Goal: Task Accomplishment & Management: Complete application form

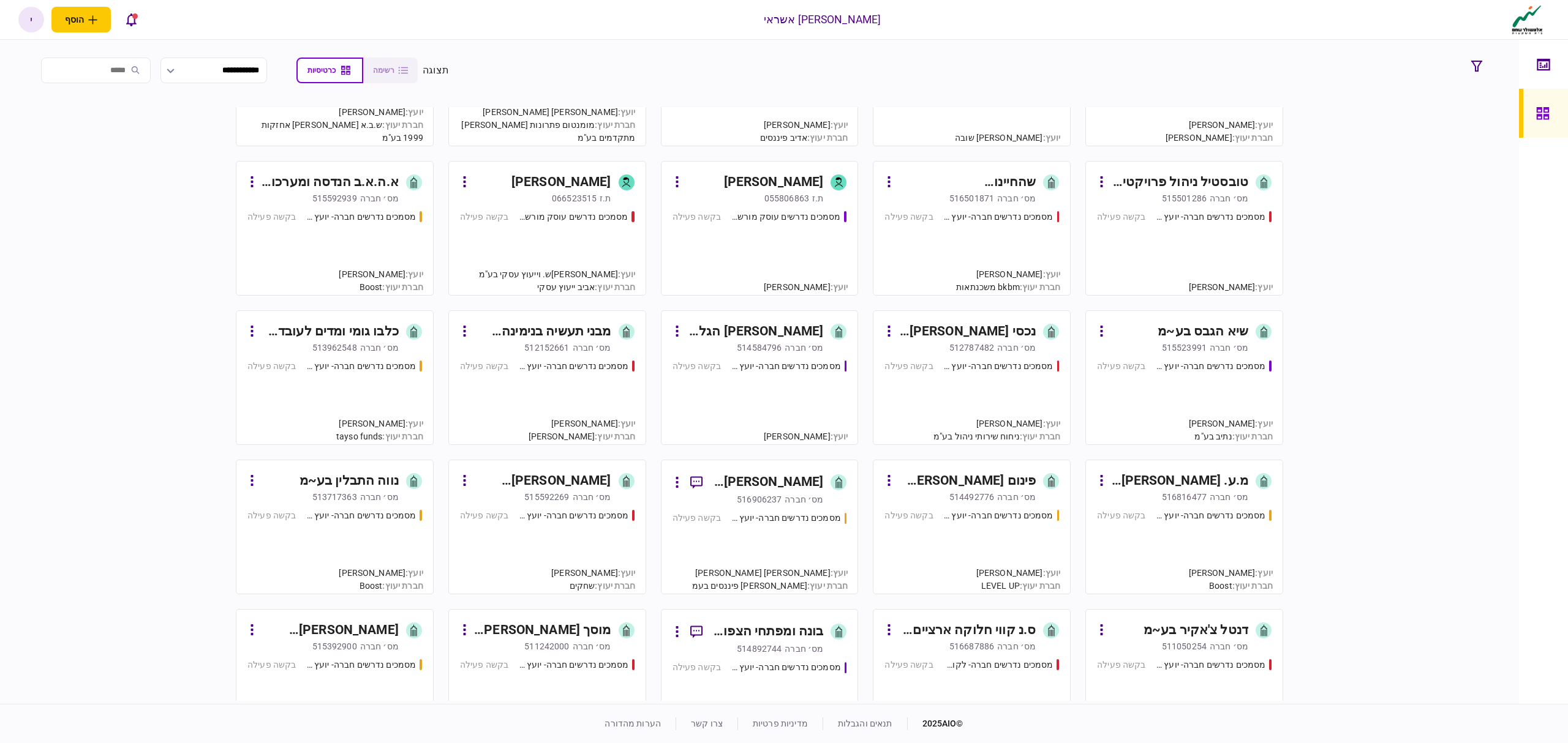
scroll to position [327, 0]
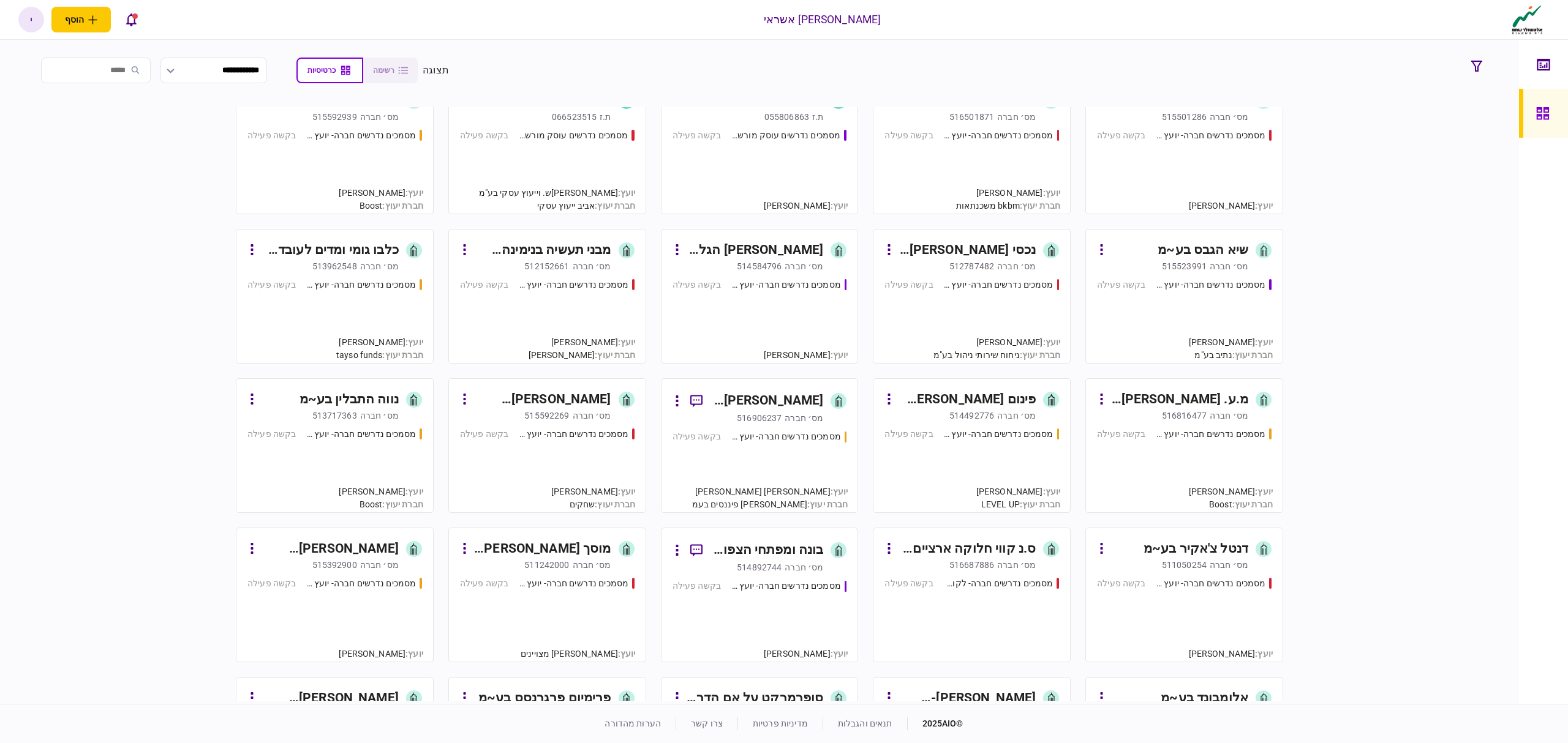
click at [1247, 565] on div "מס׳ חברה" at bounding box center [1228, 565] width 38 height 12
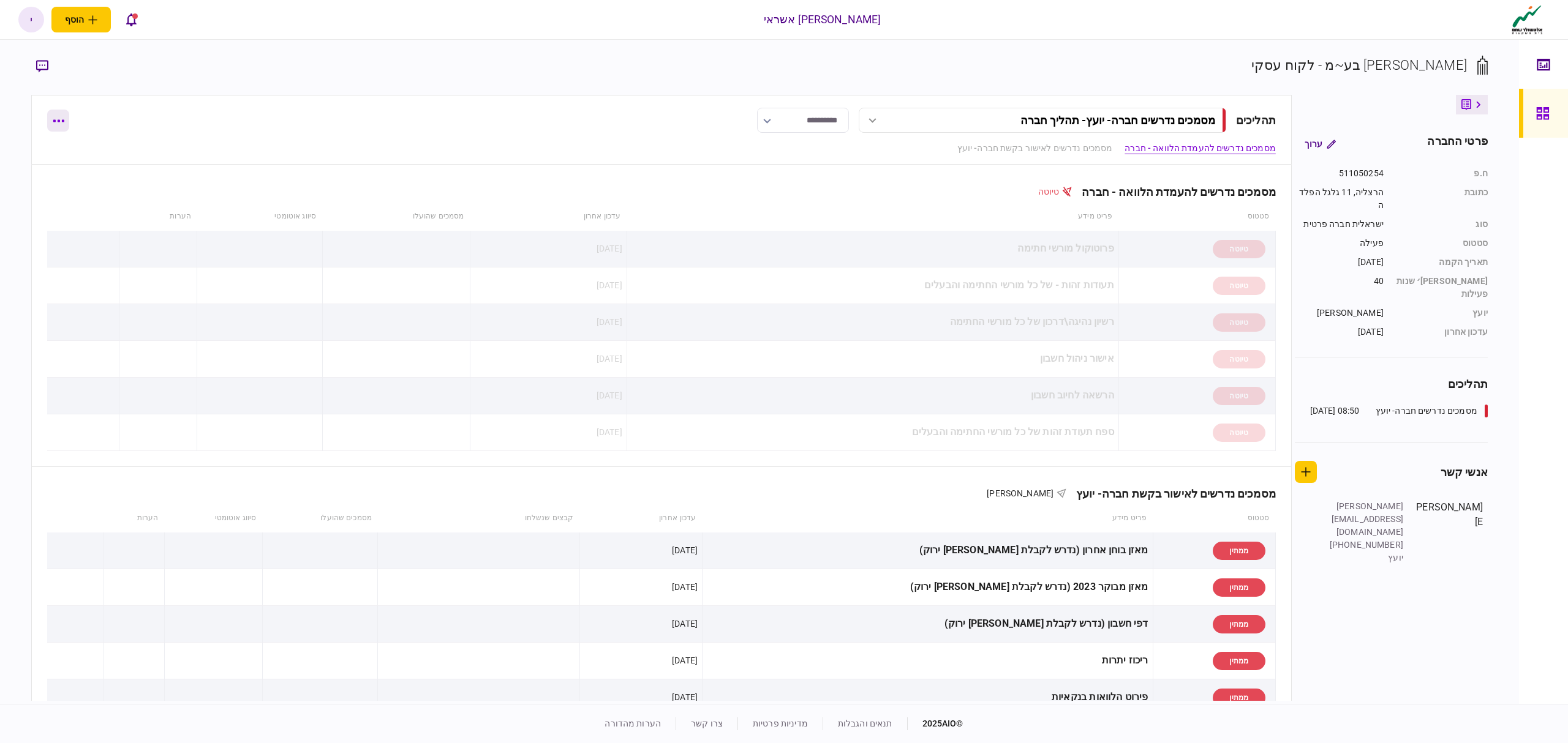
click at [66, 120] on button "button" at bounding box center [59, 120] width 22 height 22
click at [244, 116] on div at bounding box center [784, 372] width 1568 height 743
click at [69, 192] on button "button" at bounding box center [59, 192] width 22 height 22
drag, startPoint x: 96, startPoint y: 169, endPoint x: 78, endPoint y: 87, distance: 84.0
click at [97, 169] on div at bounding box center [784, 372] width 1568 height 743
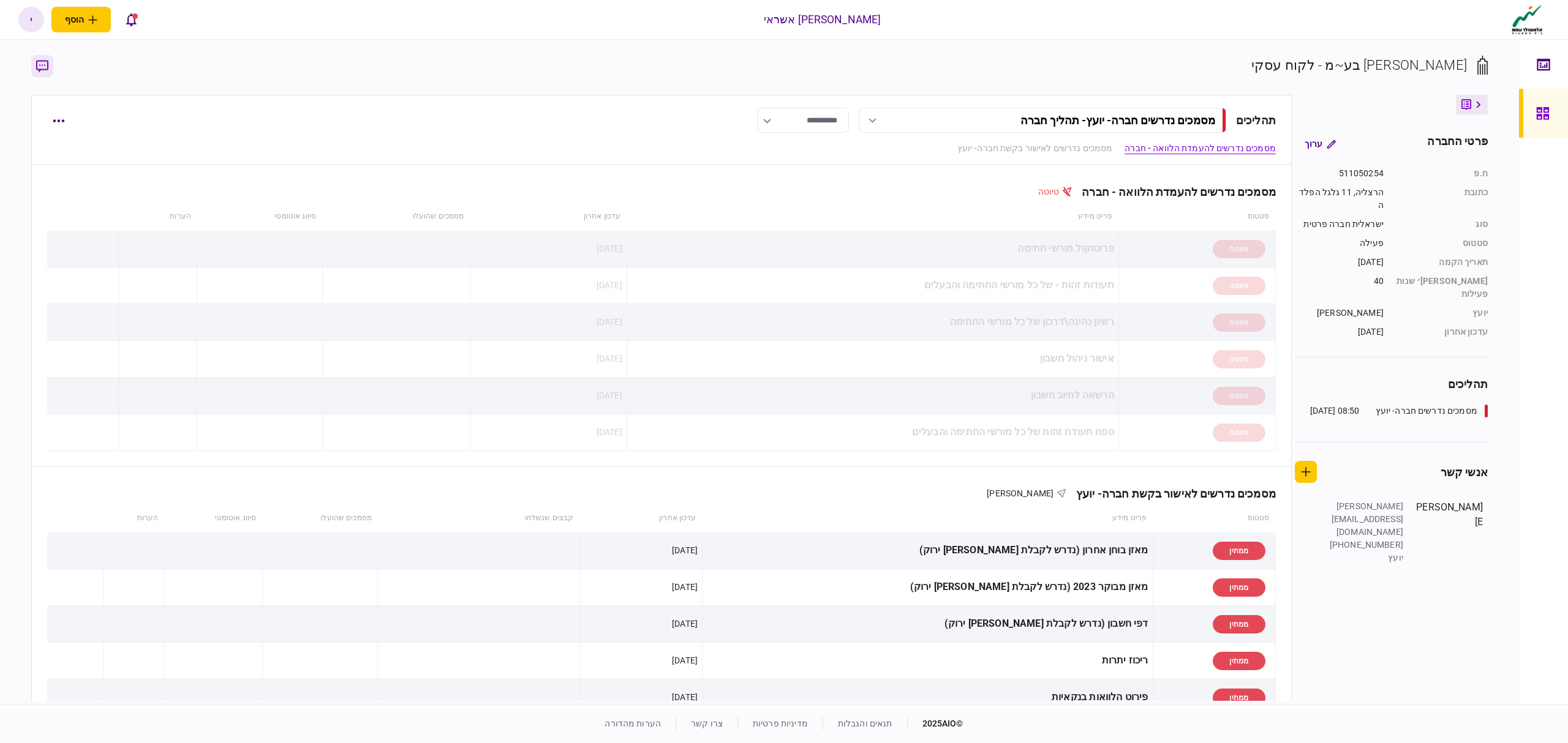
click at [46, 67] on icon "button" at bounding box center [42, 66] width 12 height 13
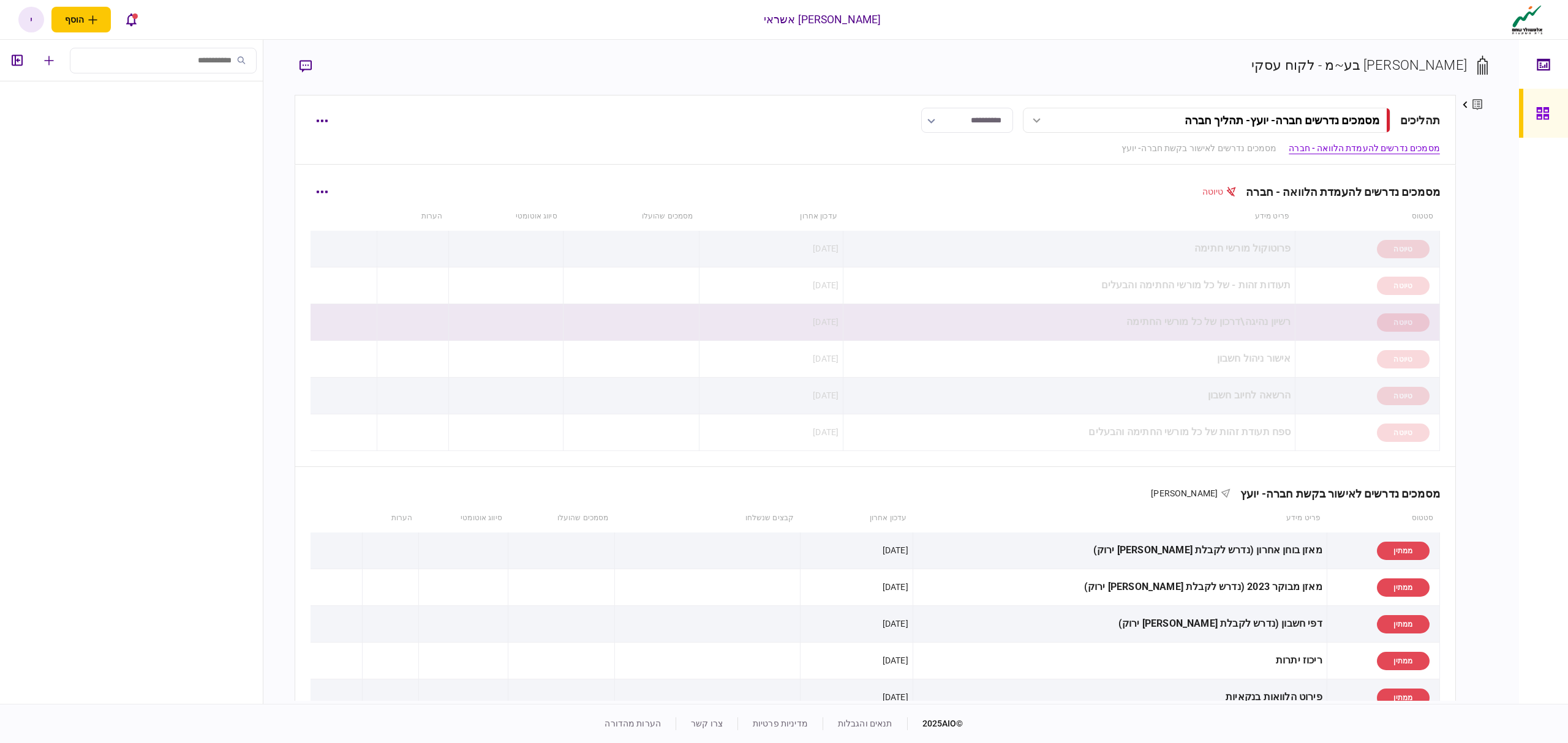
scroll to position [327, 0]
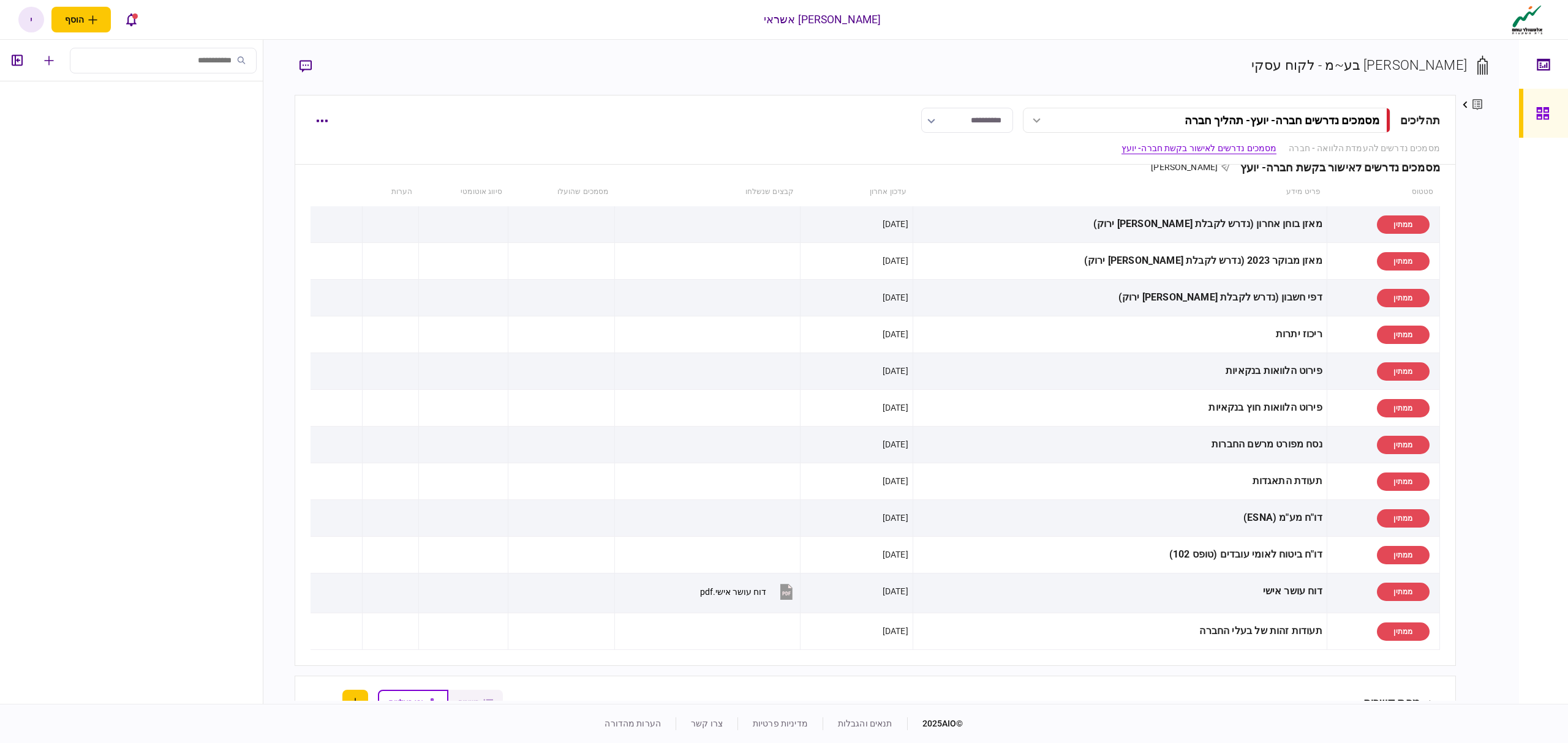
click at [167, 63] on input "search" at bounding box center [163, 61] width 187 height 26
click at [49, 62] on icon "button" at bounding box center [49, 61] width 9 height 9
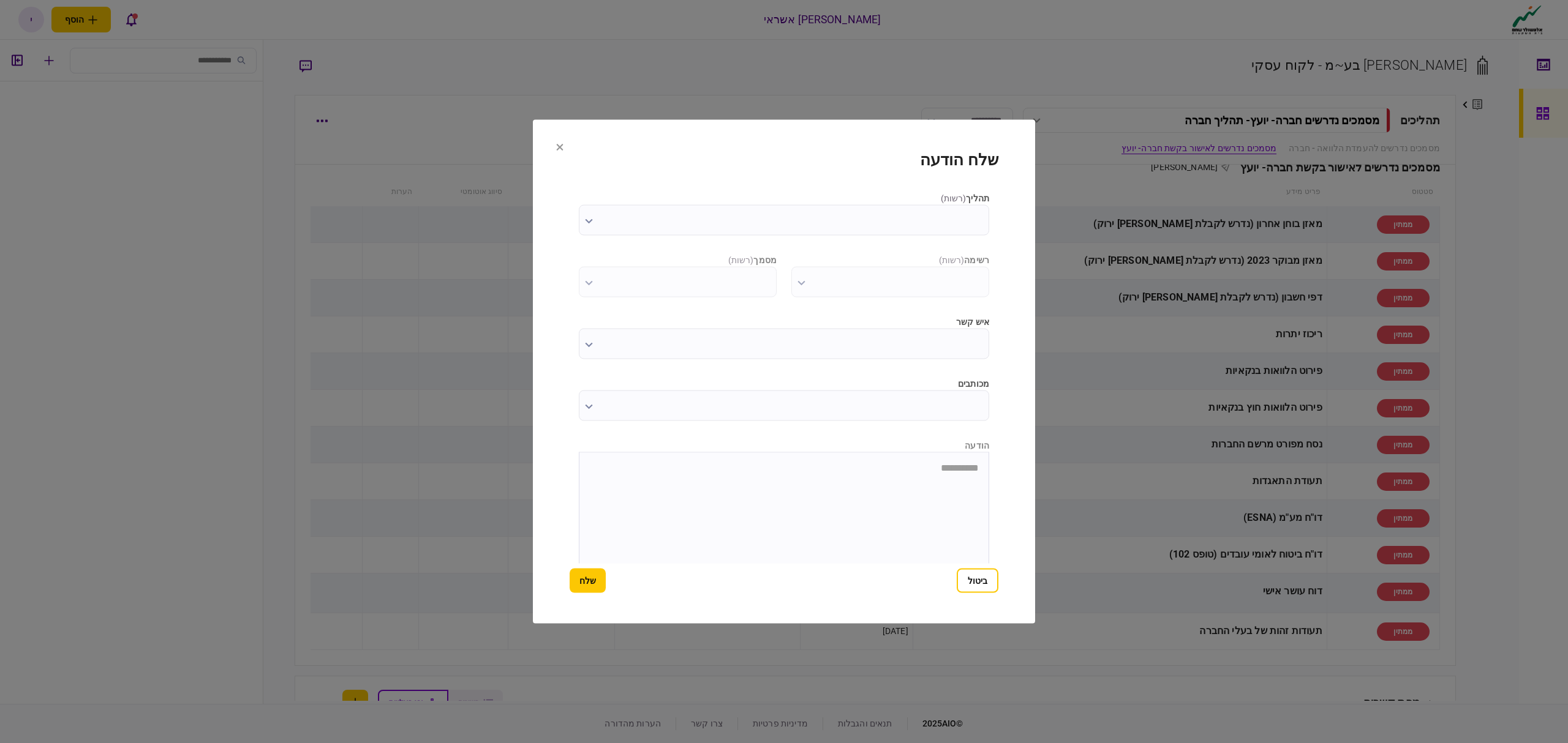
scroll to position [40, 0]
click at [682, 442] on html at bounding box center [784, 427] width 409 height 30
click at [775, 225] on input "תהליך ( רשות )" at bounding box center [784, 220] width 410 height 31
click at [561, 145] on div at bounding box center [784, 372] width 1568 height 743
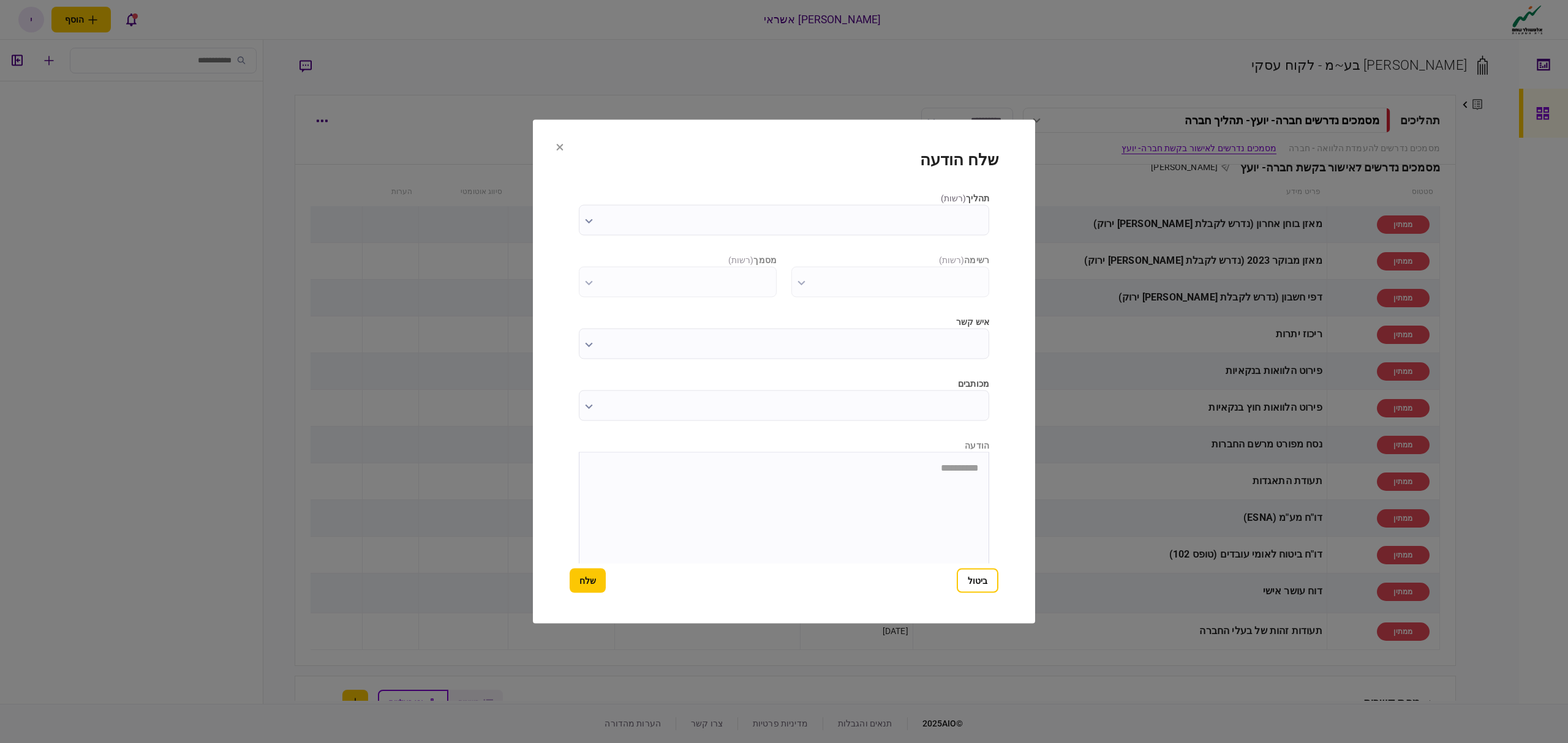
click at [902, 427] on div "תהליך ( רשות ) רשימה ( רשות ) מסמך ( רשות ) איש קשר מכותבים הודעה" at bounding box center [784, 378] width 429 height 372
click at [857, 407] on input "מכותבים" at bounding box center [784, 405] width 410 height 31
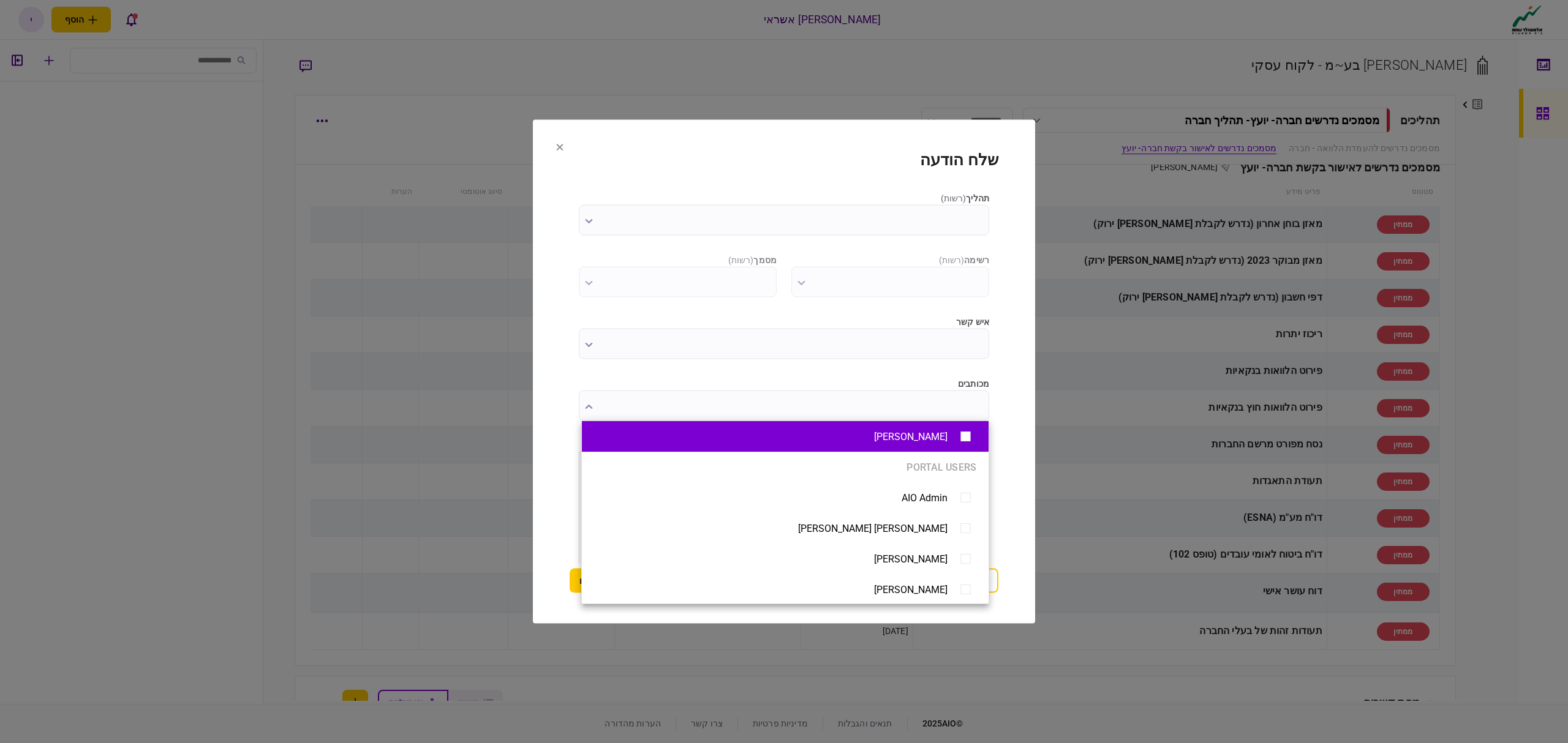
type input "**********"
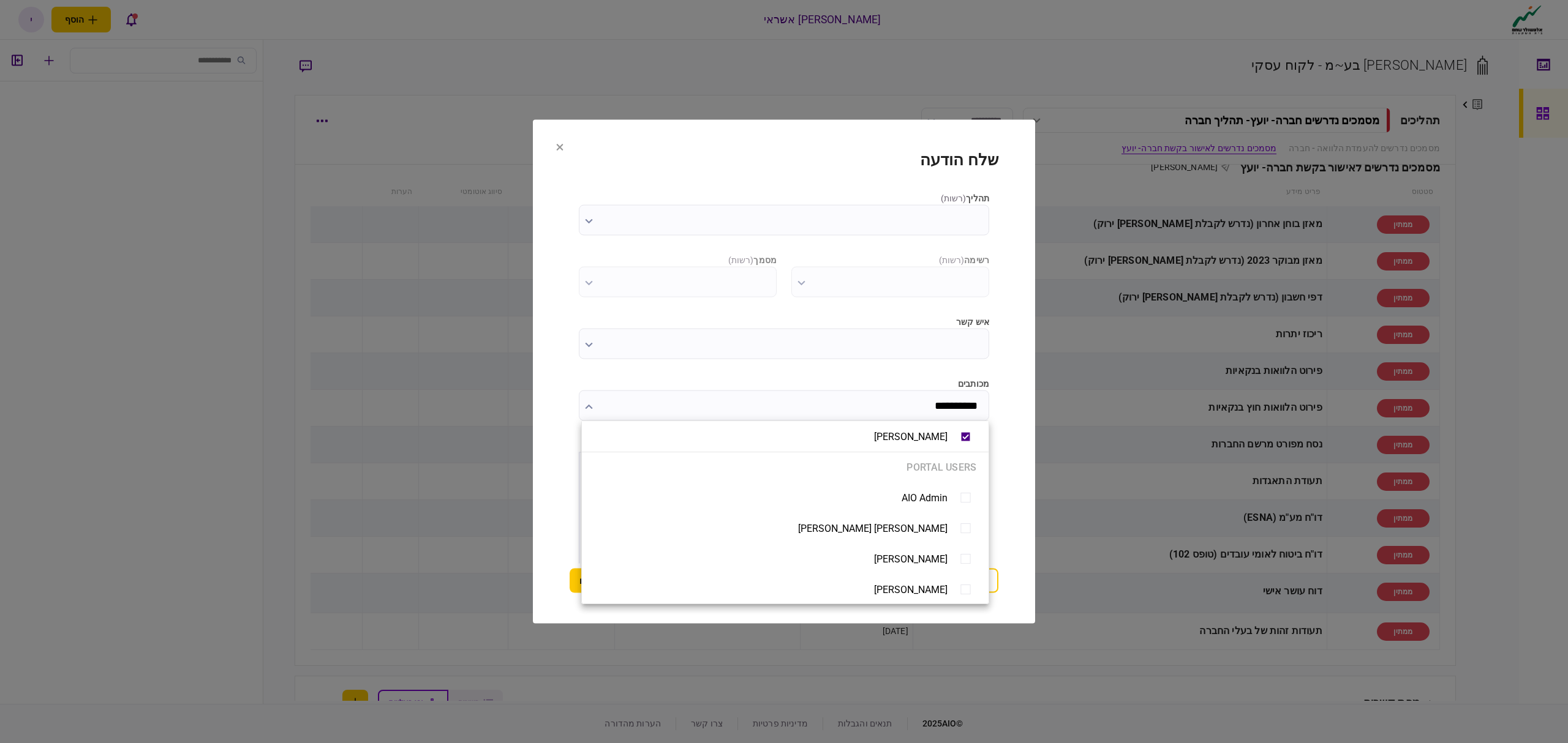
click at [941, 218] on div at bounding box center [784, 372] width 1568 height 743
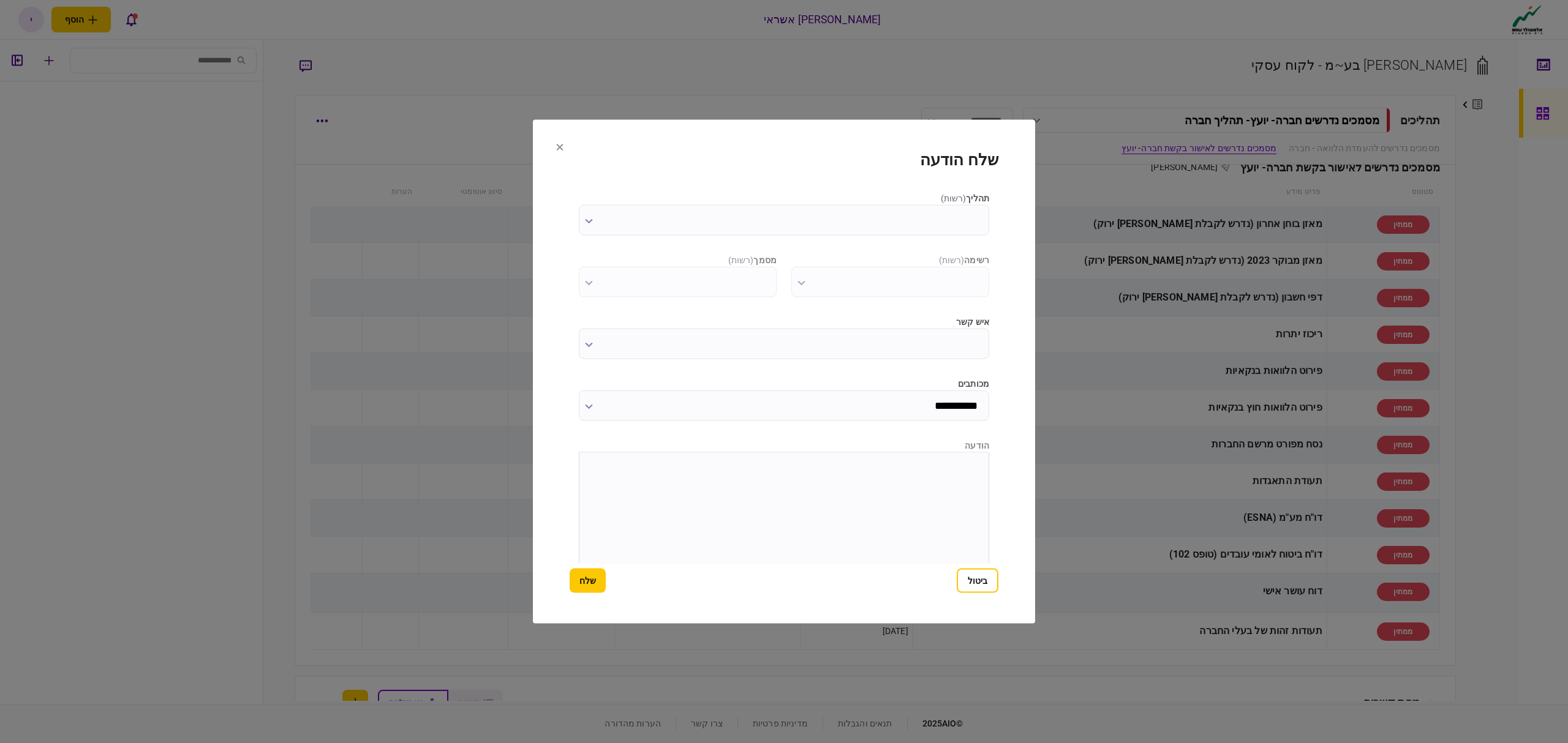
click at [812, 483] on html at bounding box center [784, 468] width 409 height 30
click at [852, 215] on input "תהליך ( רשות )" at bounding box center [784, 220] width 410 height 31
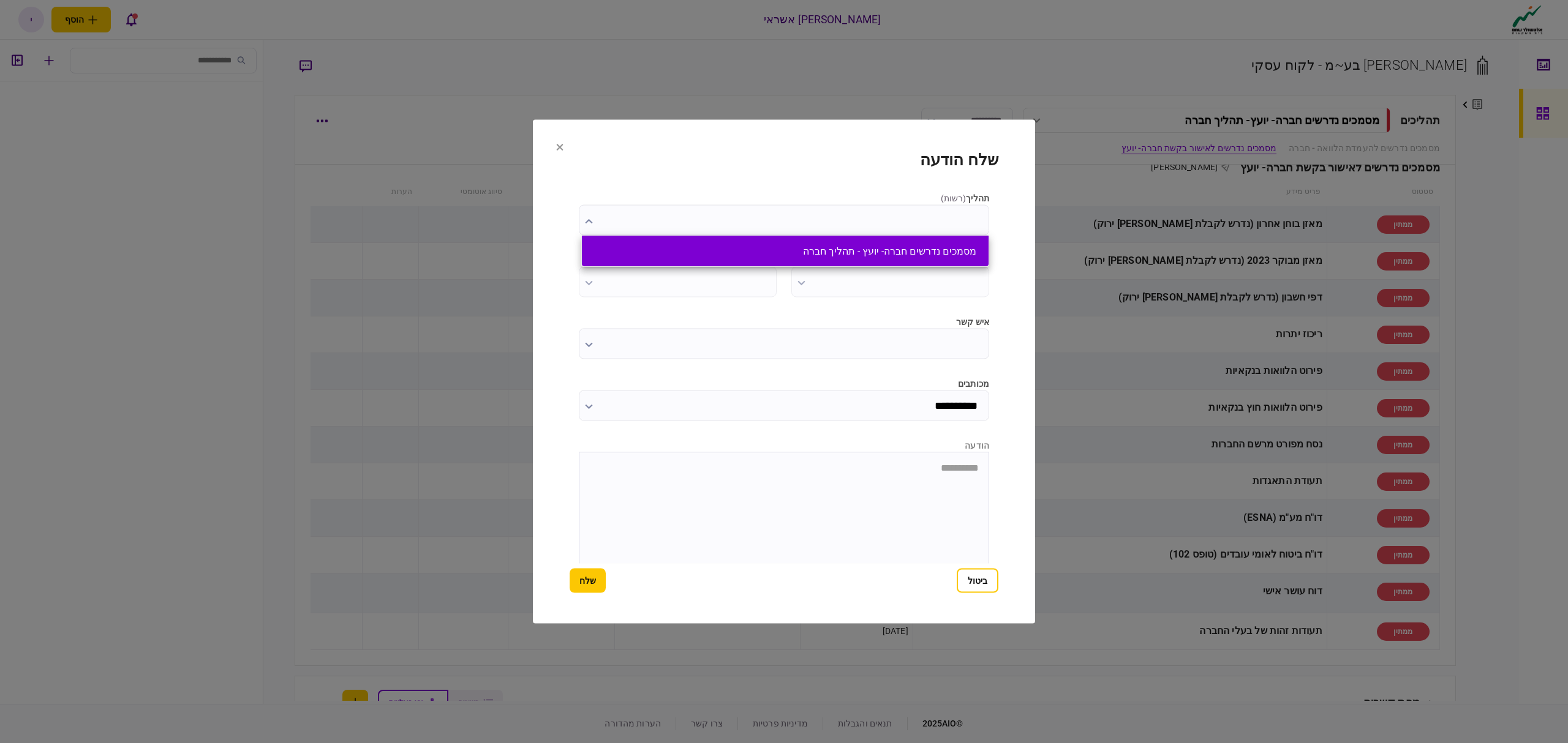
click at [878, 258] on li "מסמכים נדרשים חברה- יועץ - תהליך חברה" at bounding box center [785, 251] width 407 height 31
type input "**********"
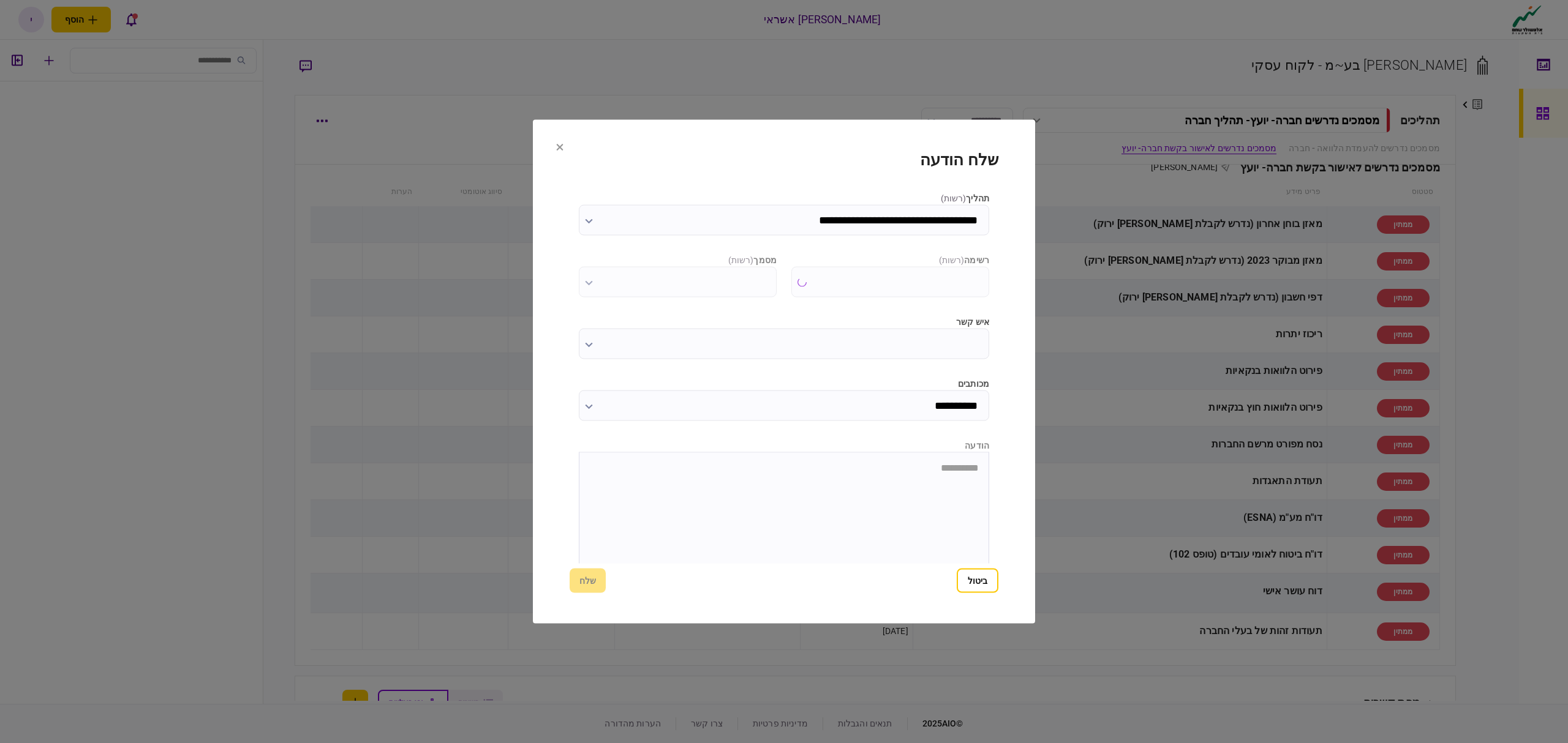
type input "**********"
click at [843, 346] on input "איש קשר" at bounding box center [784, 343] width 410 height 31
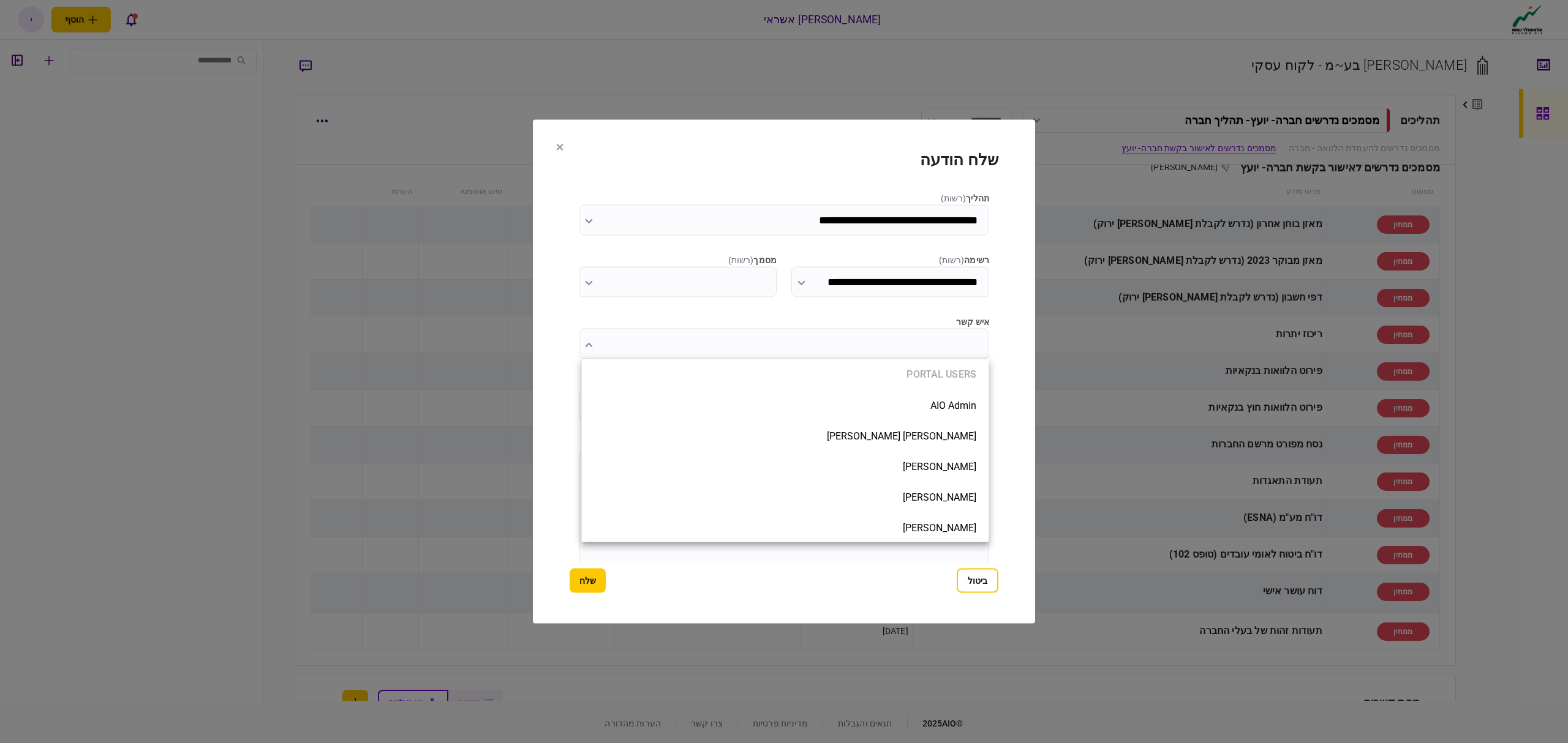
click at [841, 343] on div at bounding box center [784, 372] width 1568 height 743
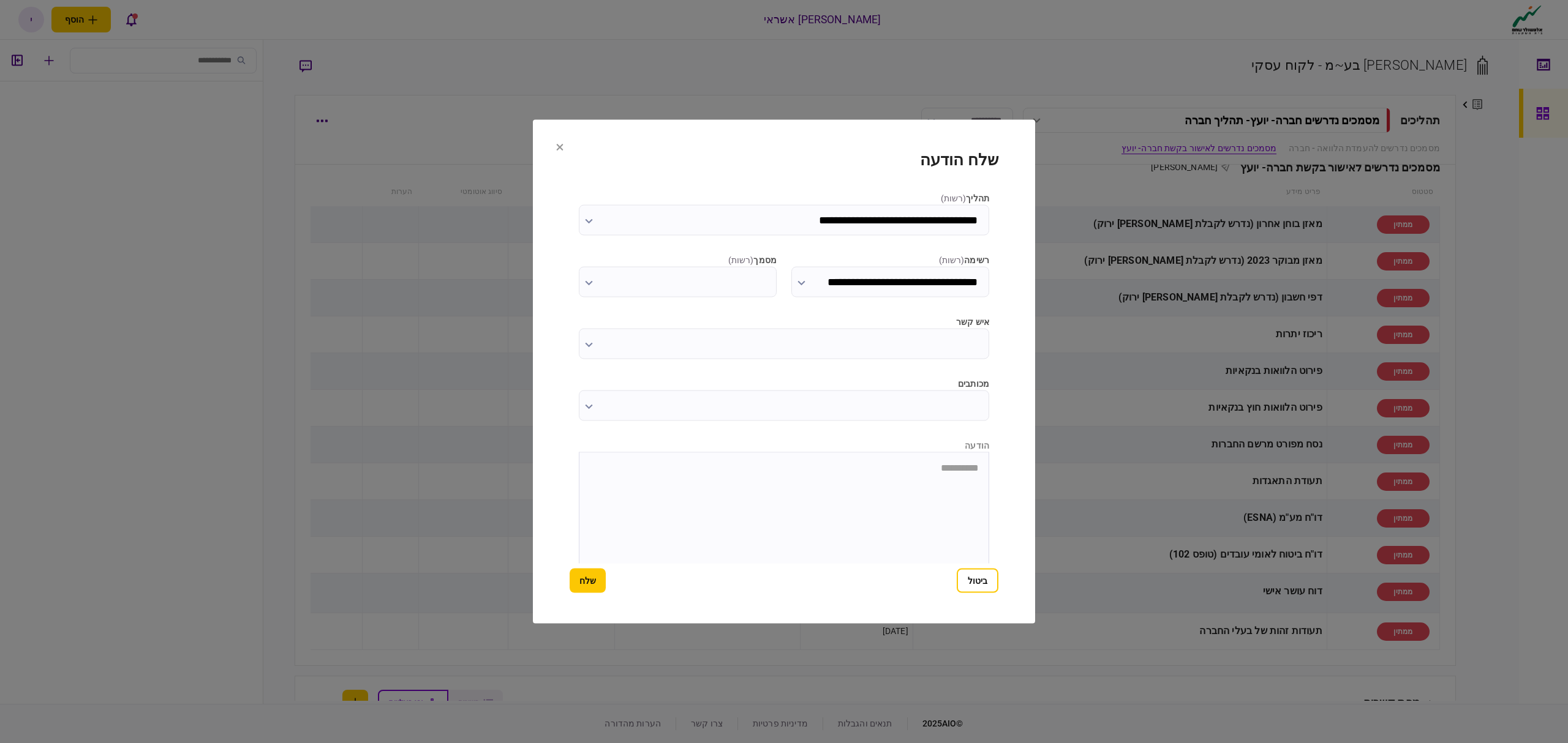
click at [779, 400] on input "מכותבים" at bounding box center [784, 405] width 410 height 31
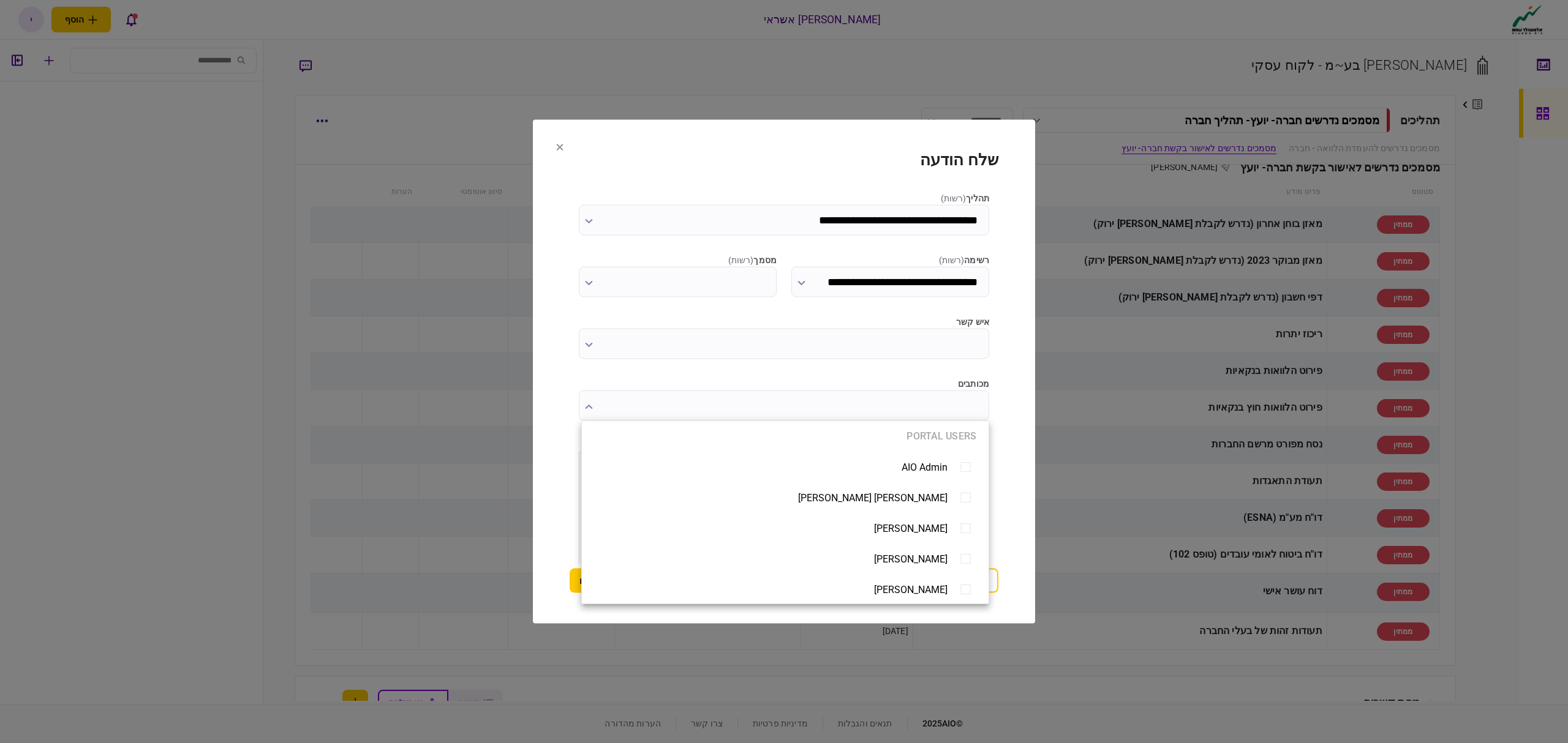
click at [728, 302] on div at bounding box center [784, 372] width 1568 height 743
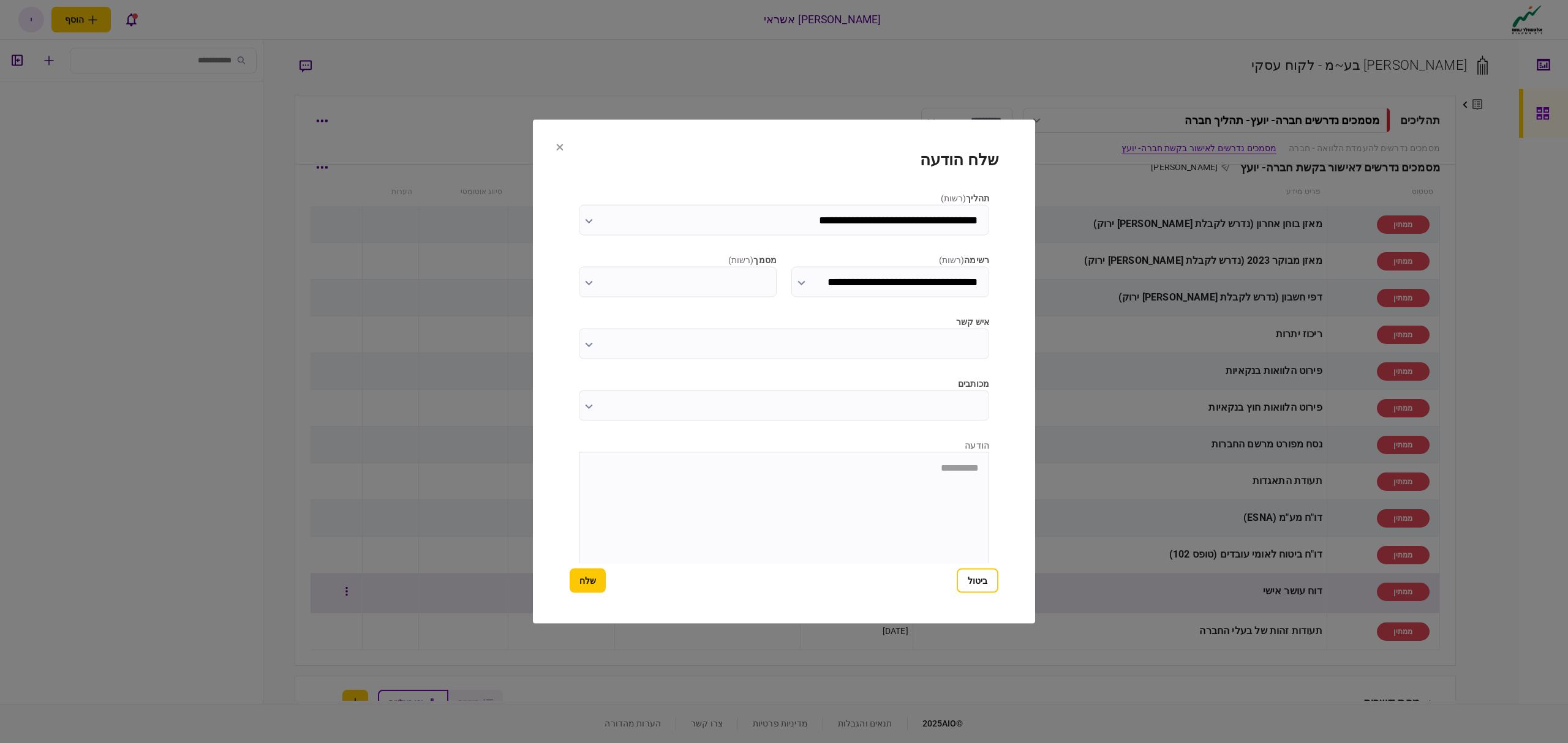
click at [981, 588] on button "ביטול" at bounding box center [978, 581] width 42 height 24
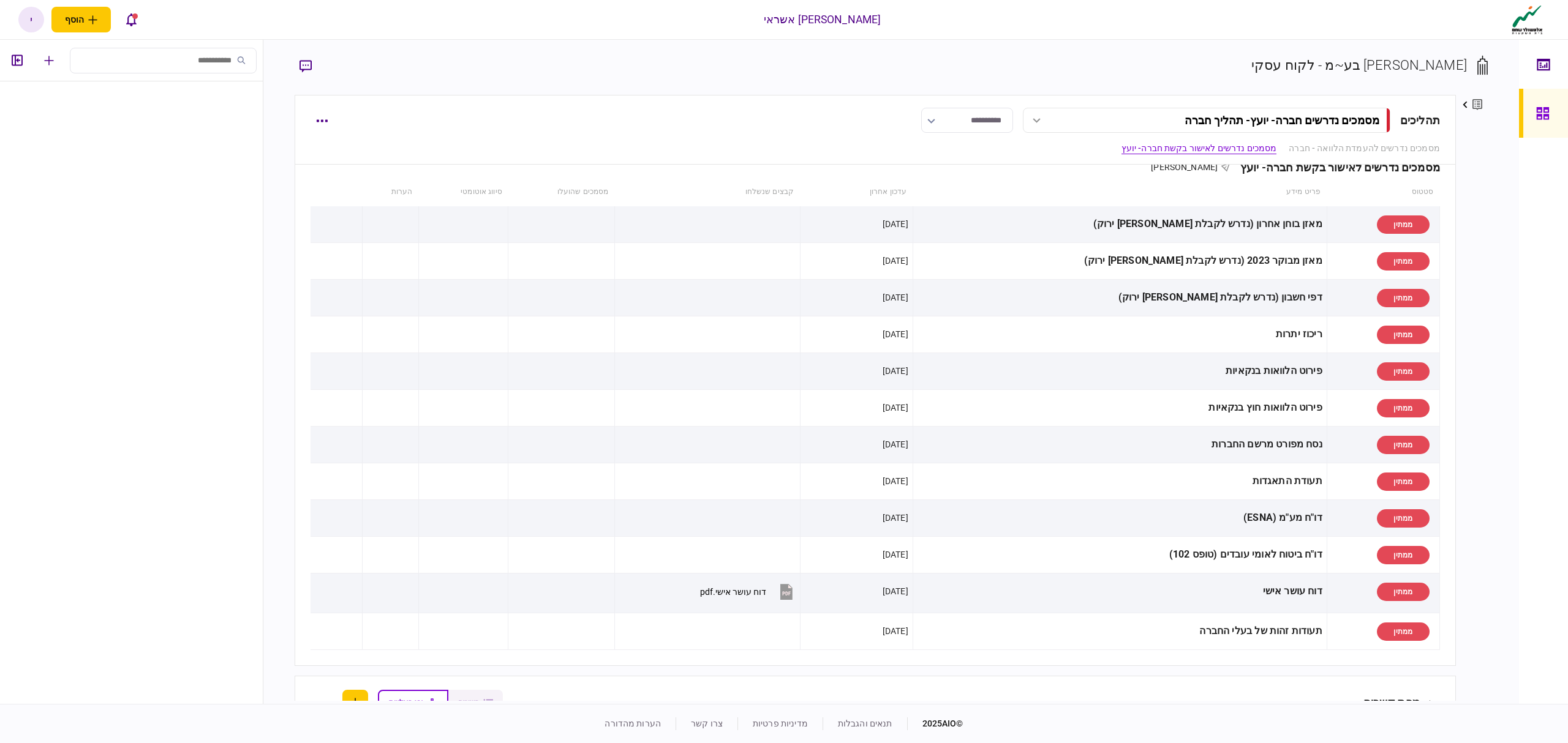
drag, startPoint x: 140, startPoint y: 672, endPoint x: 130, endPoint y: 669, distance: 10.4
click at [134, 674] on ul at bounding box center [131, 392] width 262 height 623
click at [25, 59] on button "button" at bounding box center [18, 61] width 22 height 22
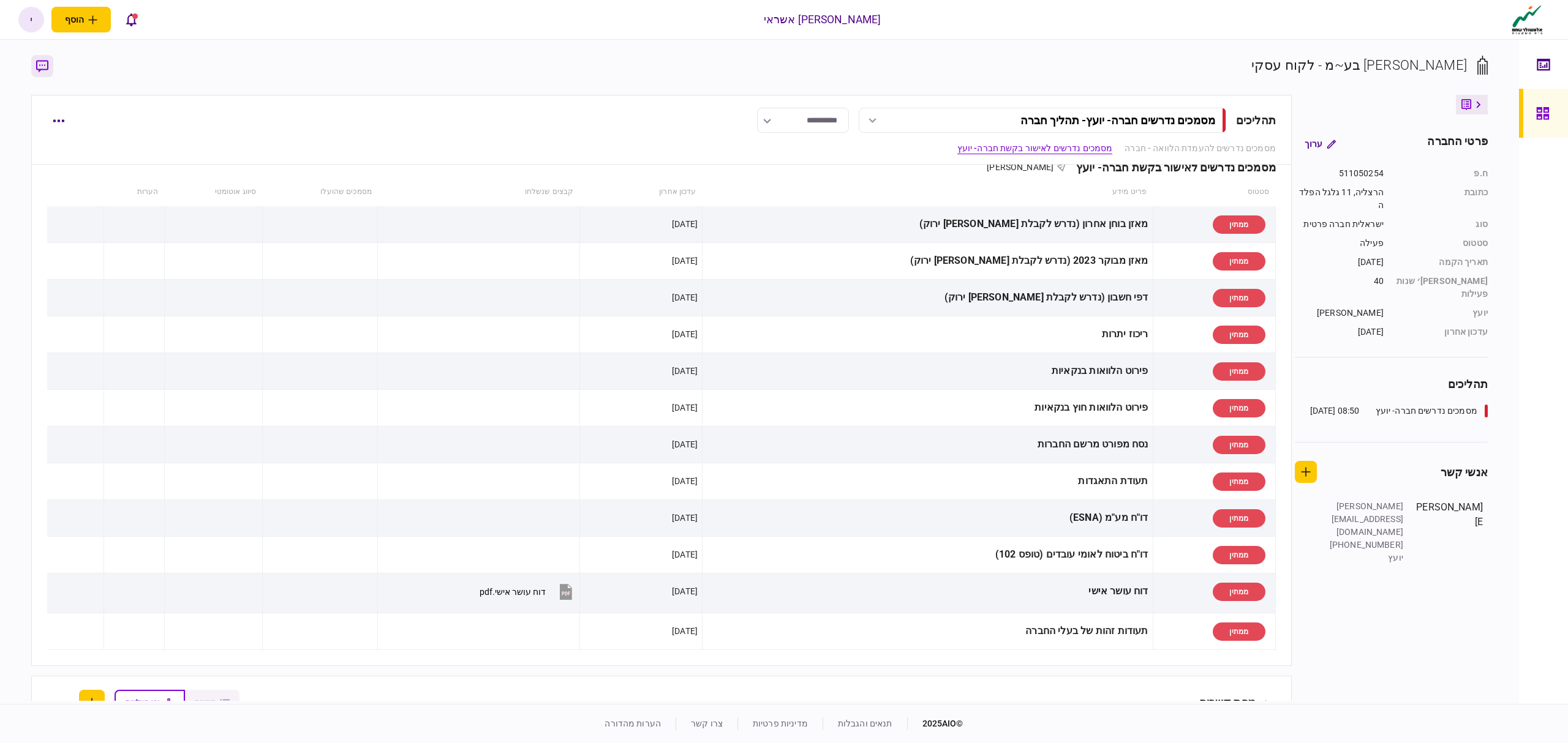
click at [36, 70] on icon "button" at bounding box center [42, 66] width 12 height 13
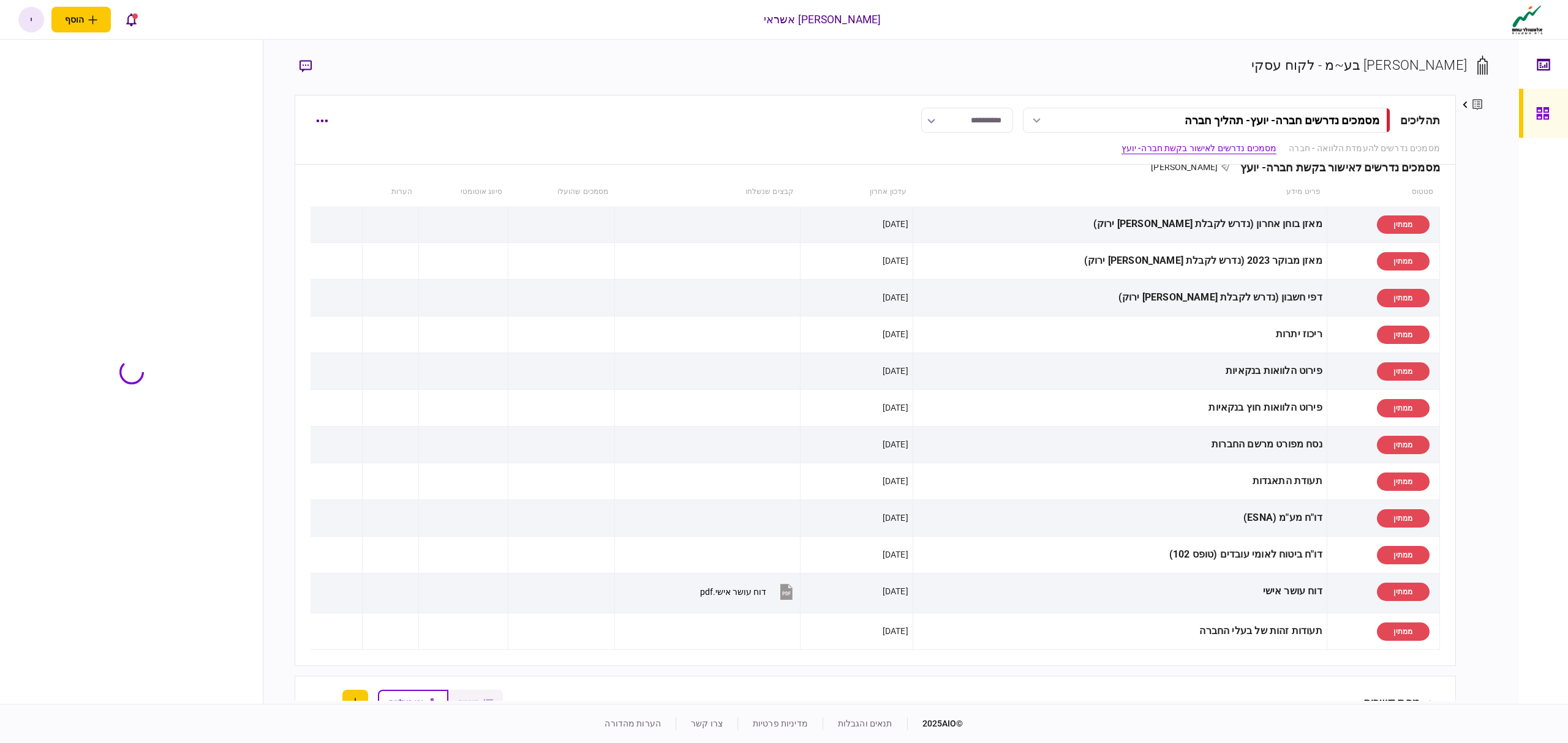
click at [133, 69] on div at bounding box center [131, 372] width 262 height 665
click at [185, 65] on input "search" at bounding box center [163, 61] width 187 height 26
click at [184, 48] on input "search" at bounding box center [163, 61] width 187 height 26
click at [49, 63] on icon "button" at bounding box center [49, 61] width 9 height 9
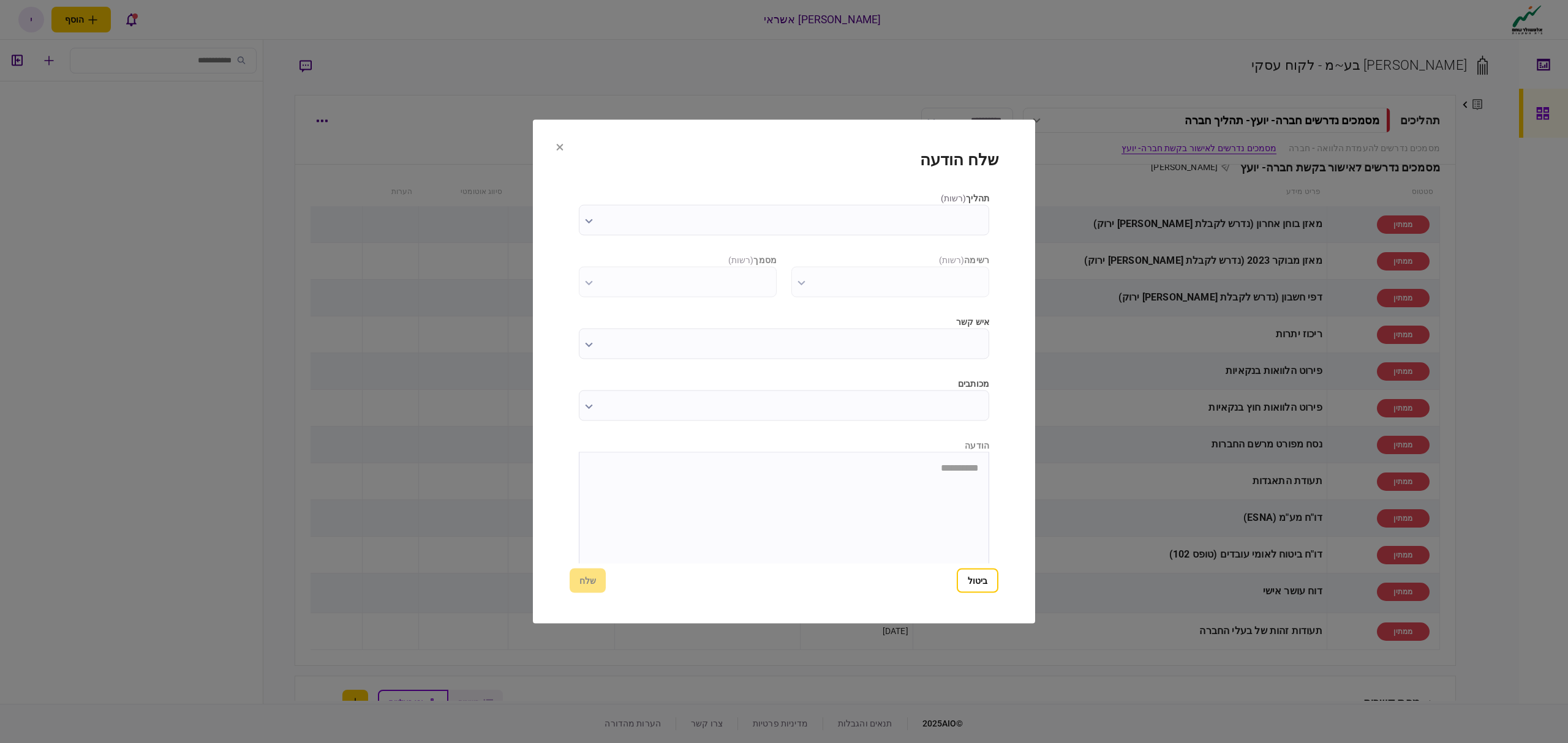
click at [792, 484] on html "**********" at bounding box center [784, 468] width 409 height 31
click at [937, 346] on input "איש קשר" at bounding box center [784, 343] width 410 height 31
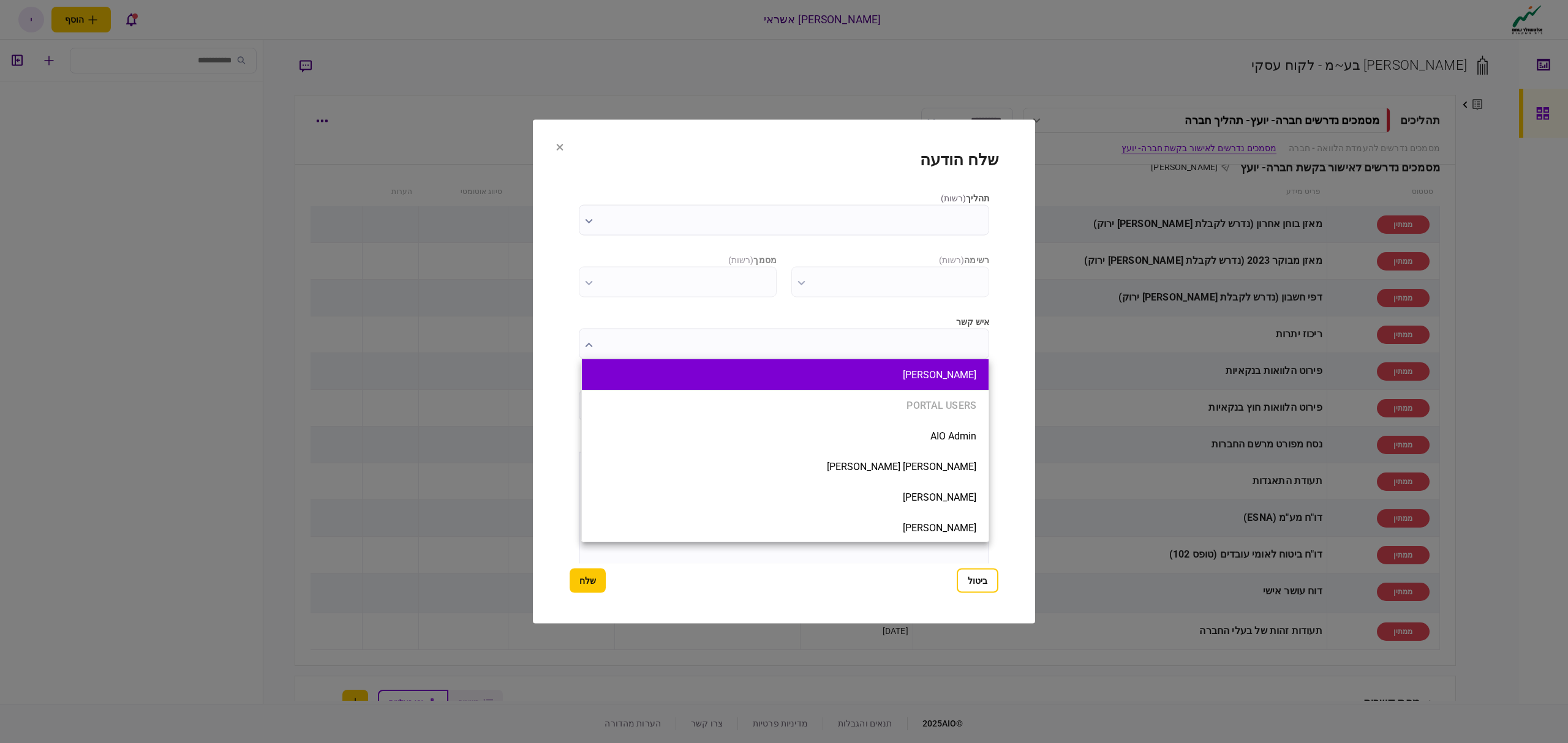
click at [831, 366] on li "[PERSON_NAME]" at bounding box center [785, 374] width 407 height 31
type input "**********"
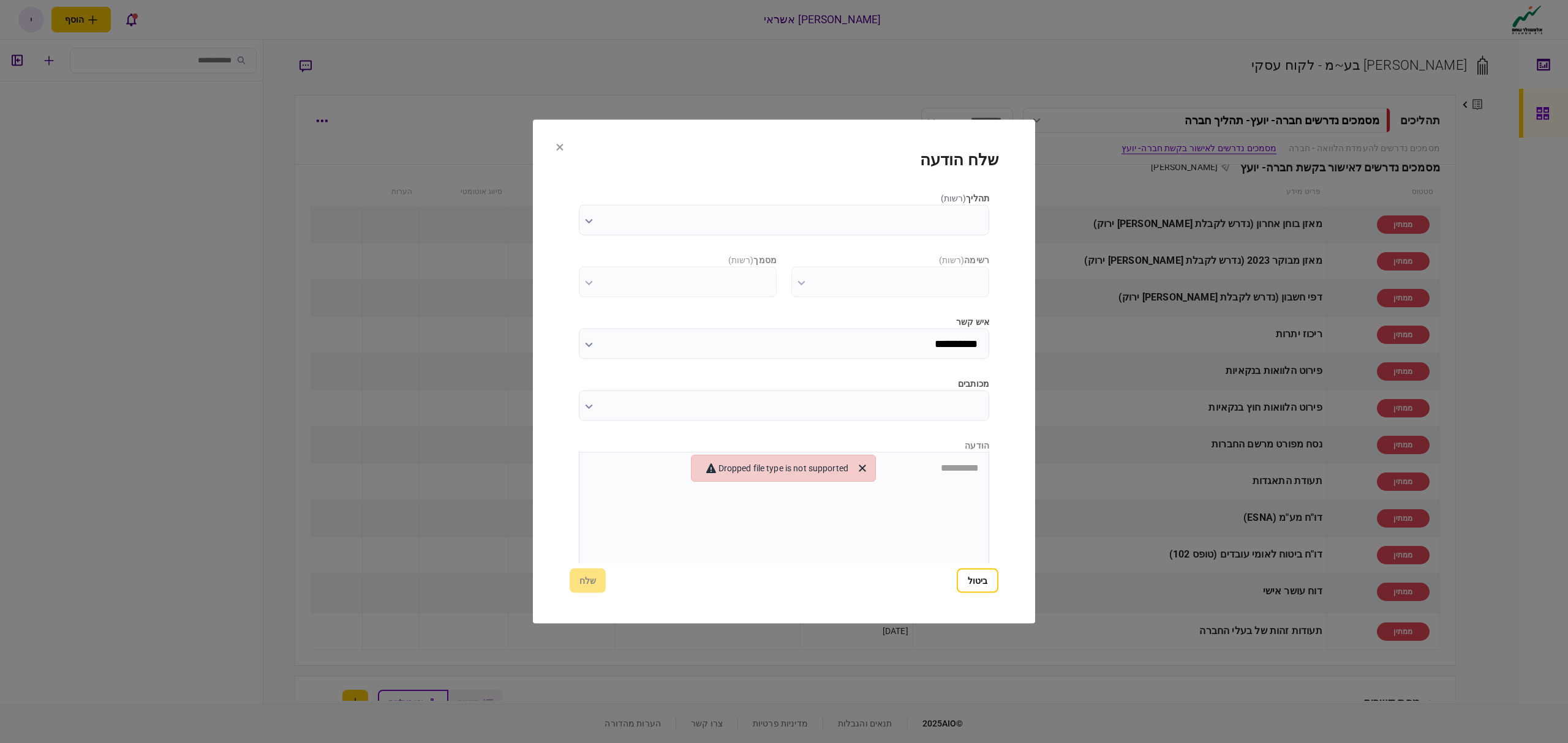
click at [827, 484] on html "**********" at bounding box center [784, 468] width 409 height 31
click at [839, 383] on label "מכותבים" at bounding box center [784, 385] width 410 height 13
click at [839, 390] on input "מכותבים" at bounding box center [784, 405] width 410 height 31
click at [812, 415] on div "portal users" at bounding box center [784, 372] width 1568 height 743
click at [869, 471] on icon "Close" at bounding box center [863, 469] width 15 height 15
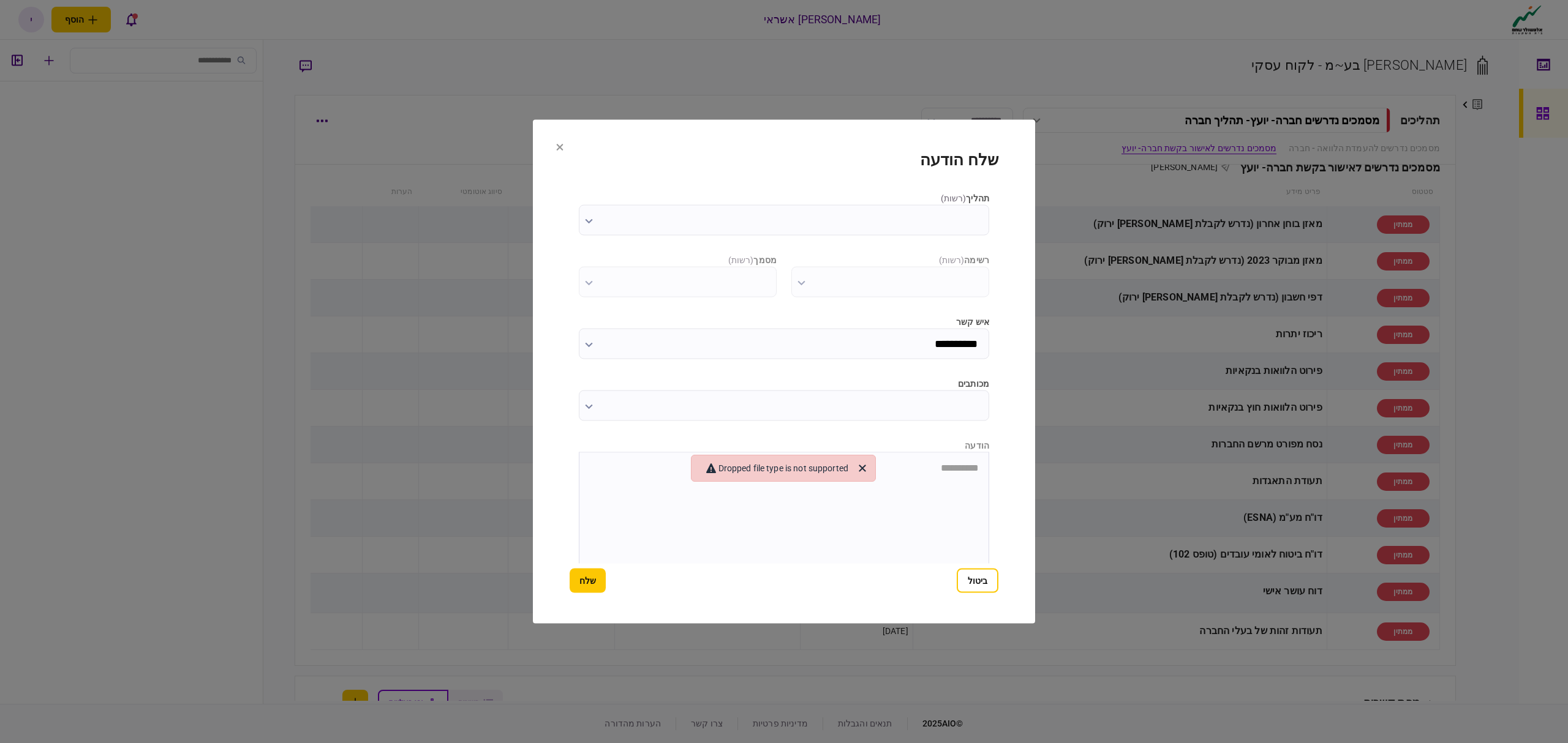
click at [561, 160] on section "**********" at bounding box center [784, 372] width 502 height 504
click at [562, 146] on icon at bounding box center [560, 147] width 7 height 7
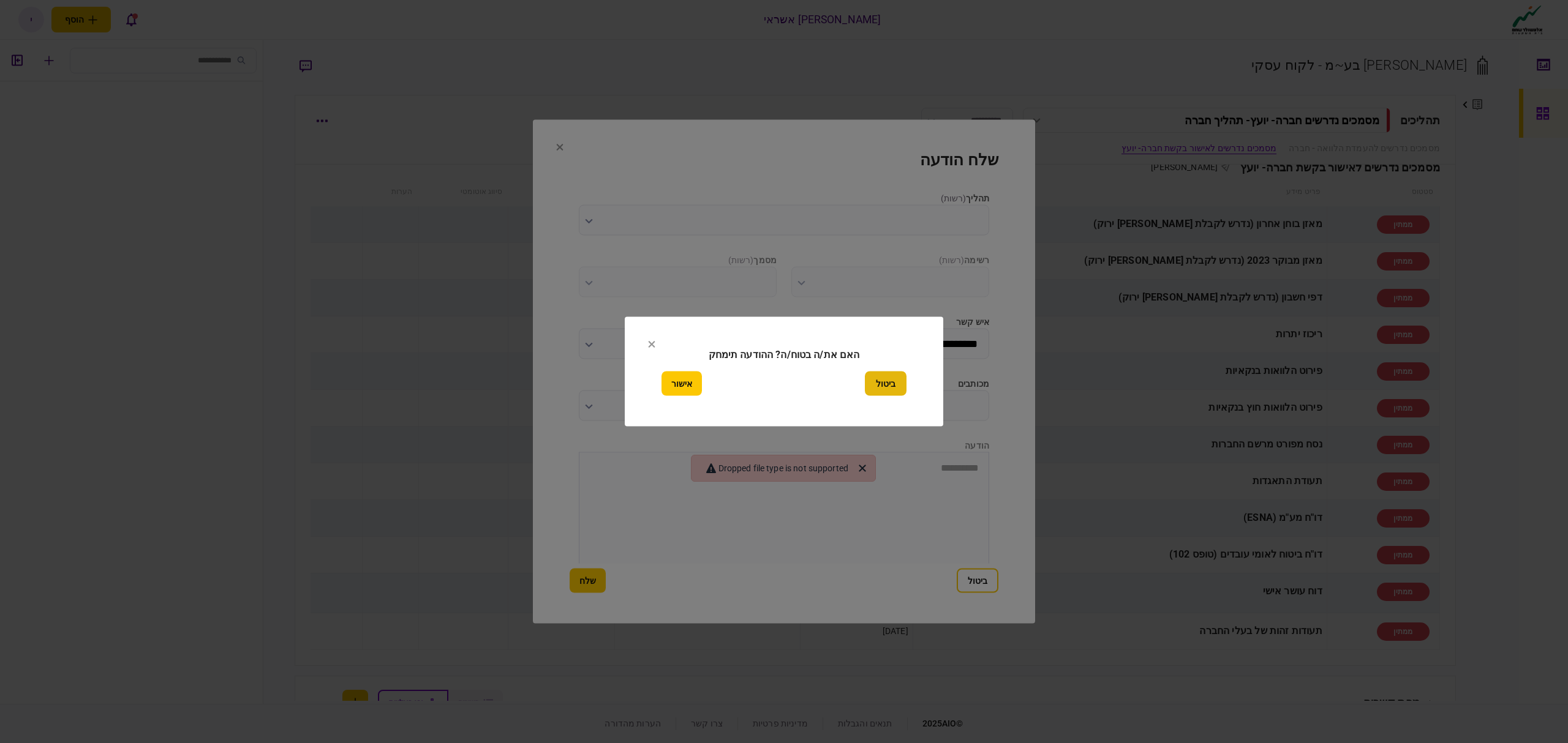
click at [883, 386] on button "ביטול" at bounding box center [885, 384] width 42 height 24
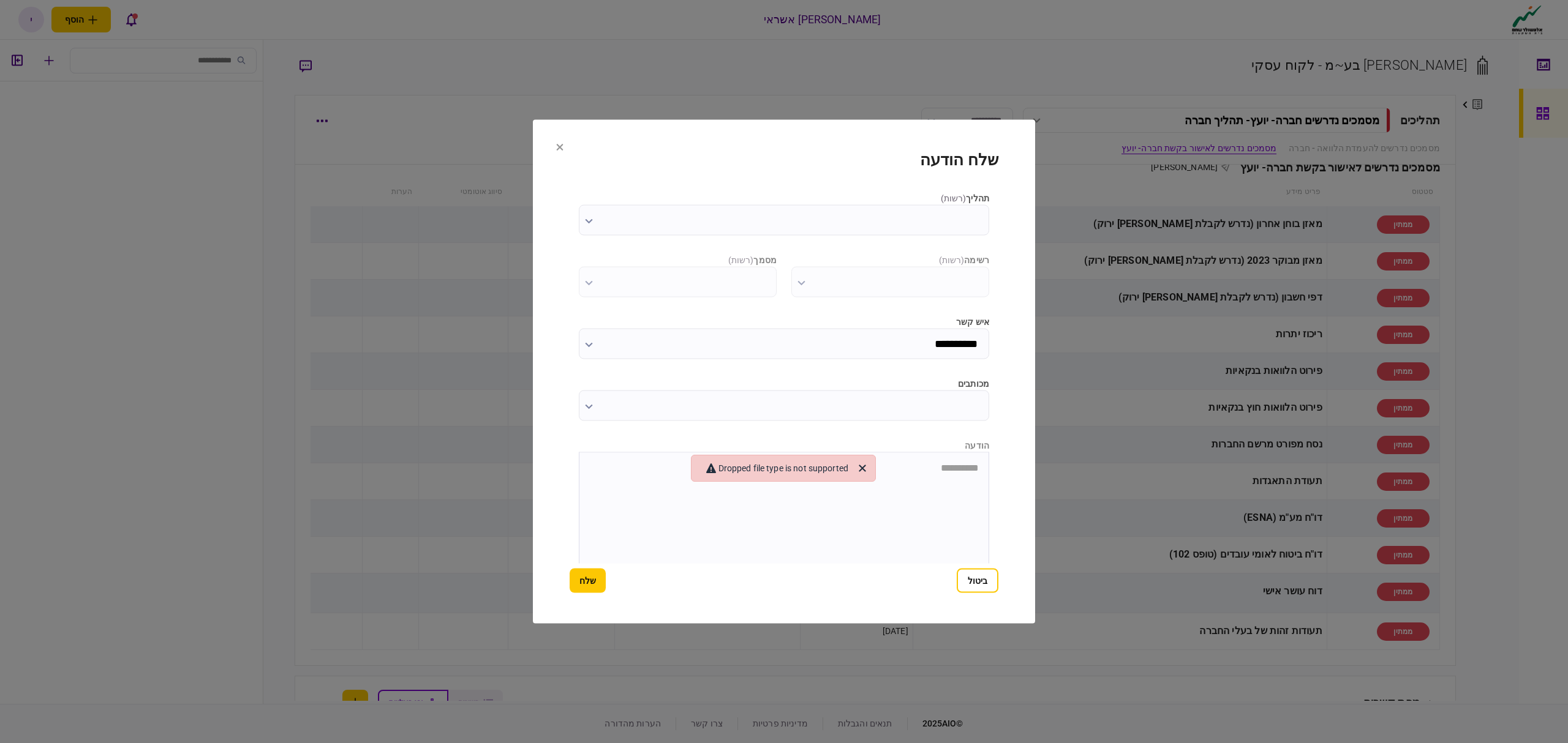
click at [914, 231] on input "תהליך ( רשות )" at bounding box center [784, 220] width 410 height 31
click at [912, 231] on div at bounding box center [784, 372] width 1568 height 743
click at [970, 591] on button "ביטול" at bounding box center [978, 581] width 42 height 24
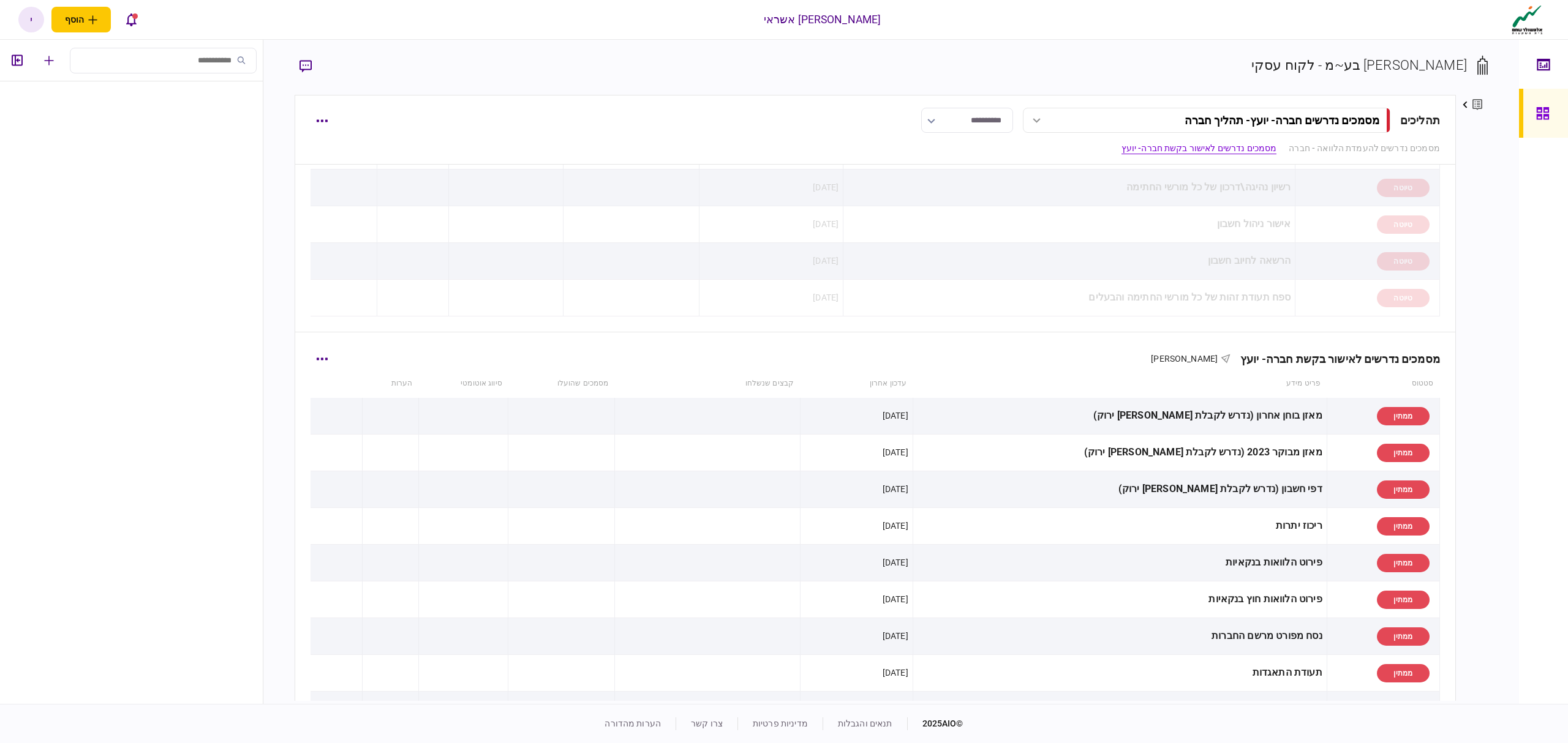
scroll to position [706, 0]
